Goal: Task Accomplishment & Management: Complete application form

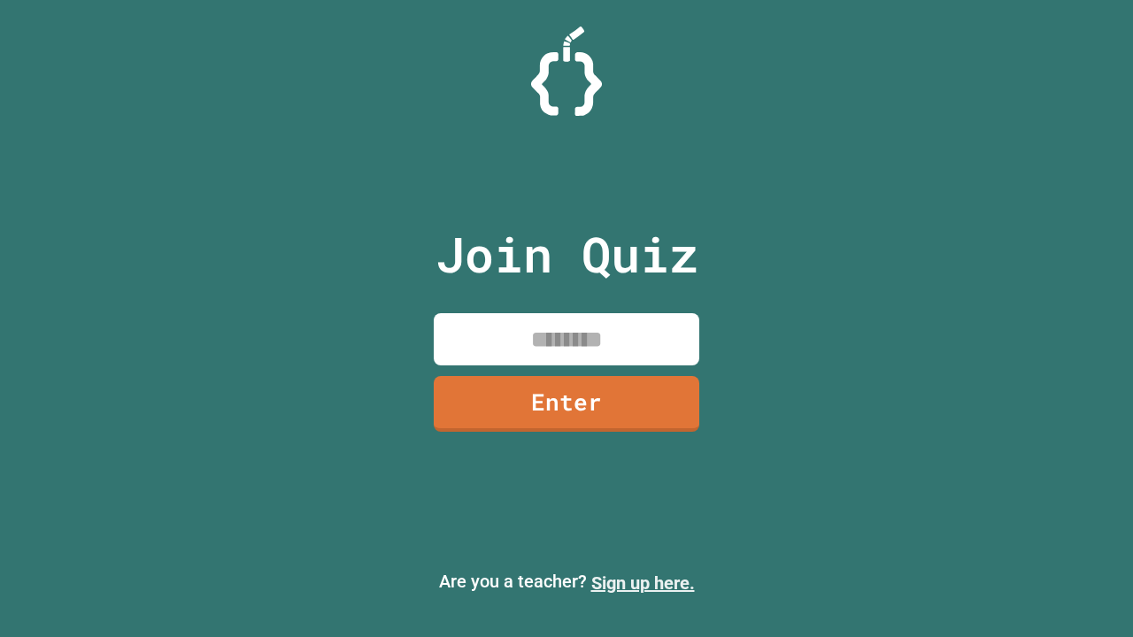
click at [643, 583] on link "Sign up here." at bounding box center [643, 583] width 104 height 21
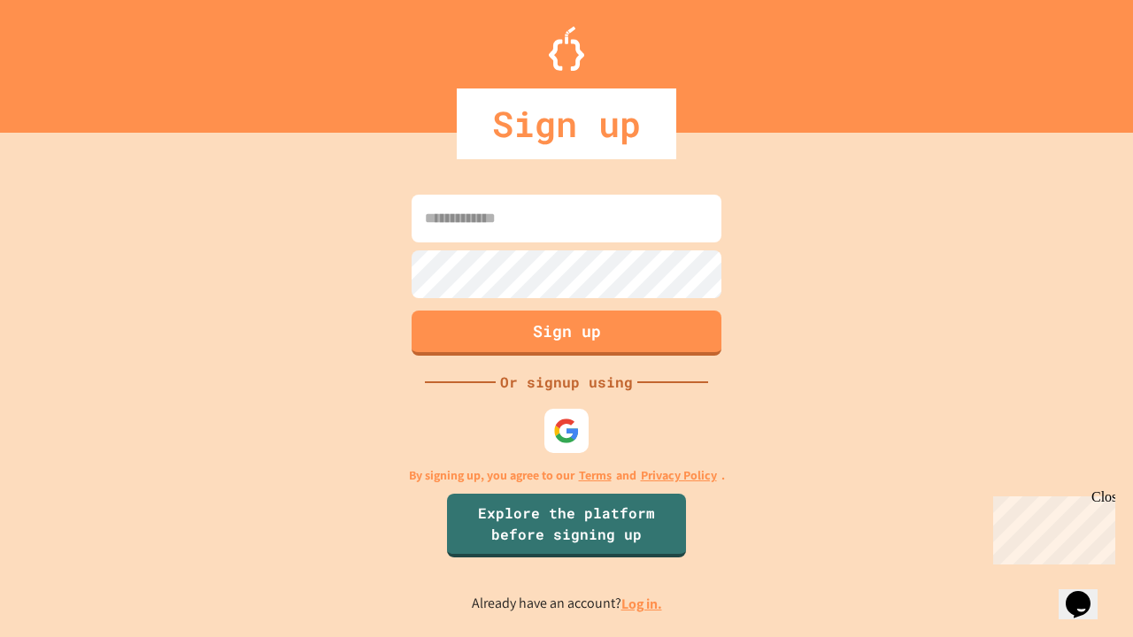
click at [643, 604] on link "Log in." at bounding box center [641, 604] width 41 height 19
